Goal: Navigation & Orientation: Understand site structure

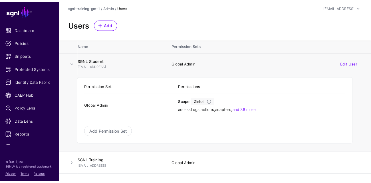
scroll to position [35, 0]
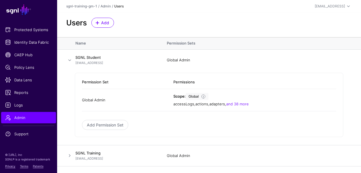
click at [361, 173] on main "SGNL Dashboard Policies Snippets Protected Systems Identity Data Fabric CAEP Hu…" at bounding box center [180, 86] width 361 height 173
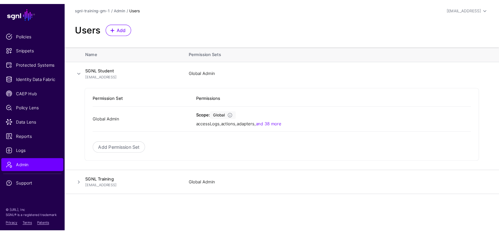
scroll to position [0, 0]
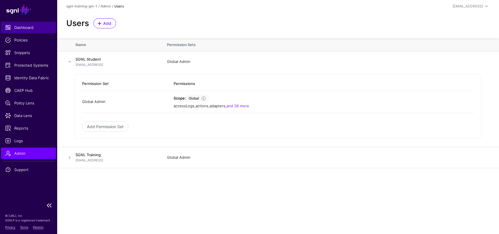
click at [21, 25] on span "Dashboard" at bounding box center [28, 28] width 47 height 6
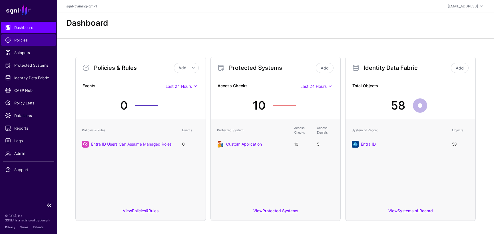
click at [21, 41] on span "Policies" at bounding box center [28, 40] width 47 height 6
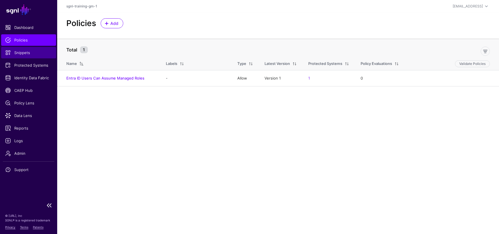
click at [20, 53] on span "Snippets" at bounding box center [28, 53] width 47 height 6
